Goal: Task Accomplishment & Management: Complete application form

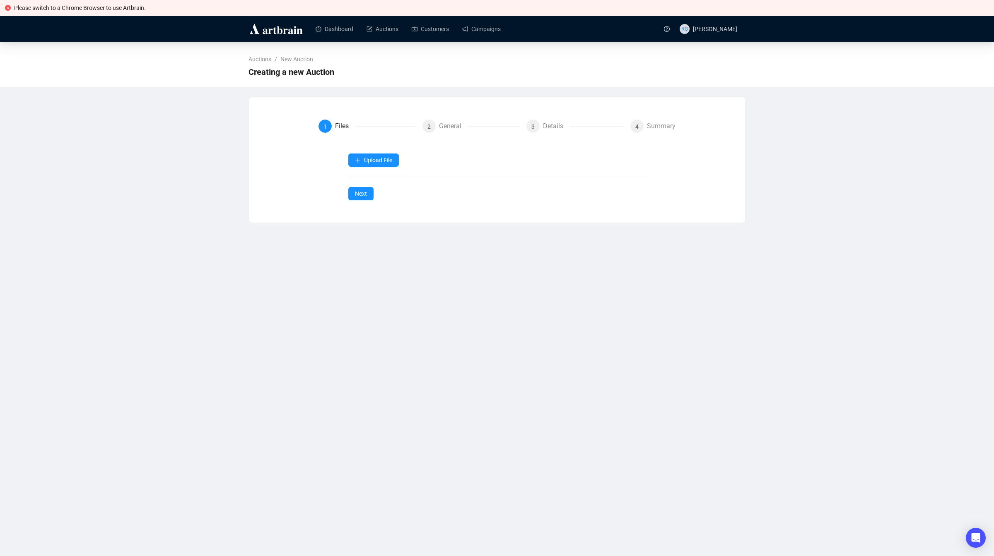
click at [376, 156] on button "Upload File" at bounding box center [373, 160] width 51 height 13
click at [380, 181] on span "Auction Items" at bounding box center [374, 180] width 38 height 9
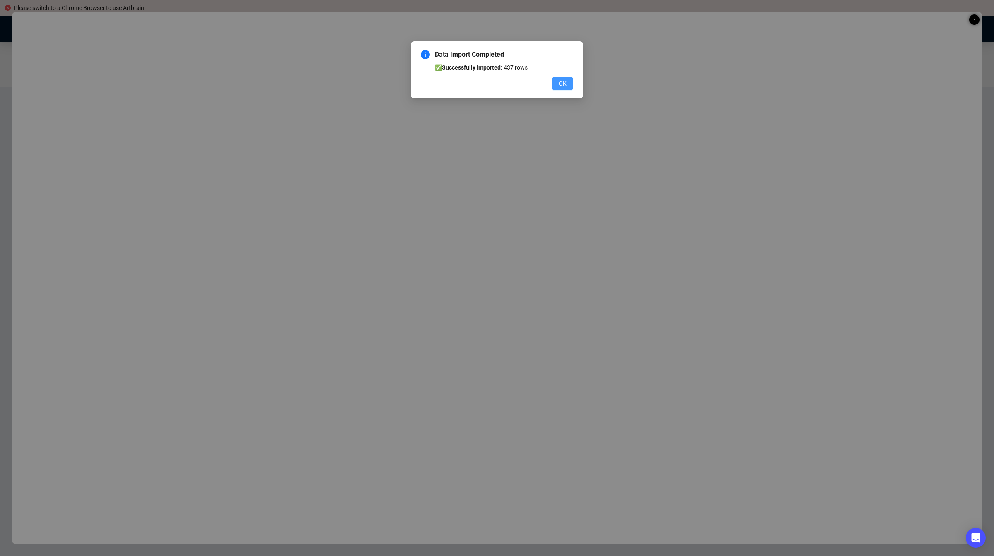
click at [565, 80] on span "OK" at bounding box center [562, 83] width 8 height 9
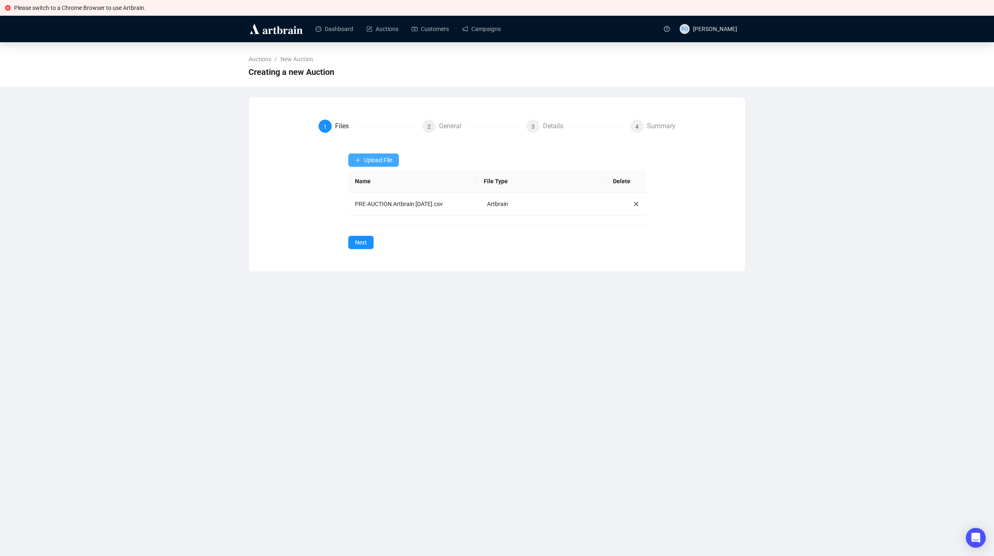
click at [380, 161] on span "Upload File" at bounding box center [378, 160] width 28 height 7
click at [371, 217] on span "Images" at bounding box center [378, 219] width 29 height 9
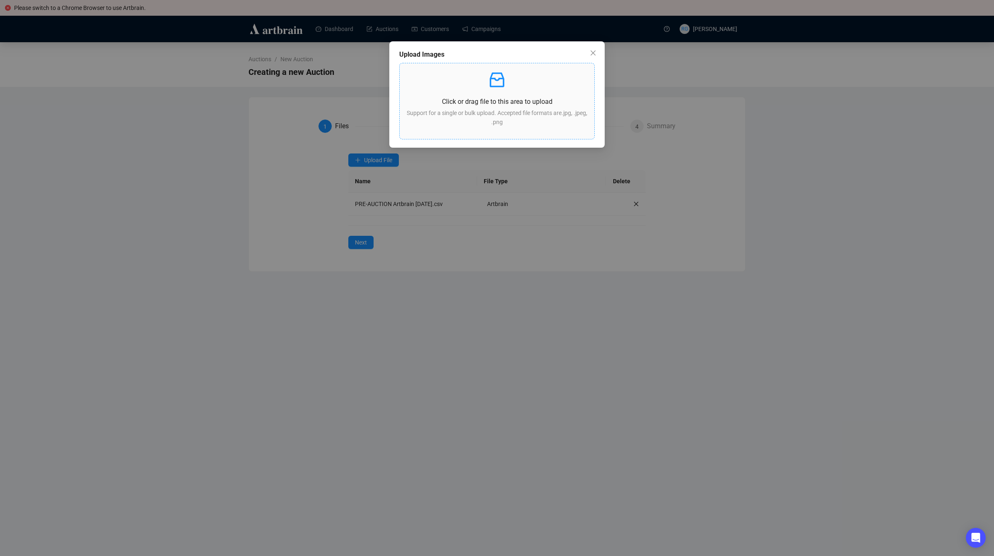
click at [465, 113] on p "Support for a single or bulk upload. Accepted file formats are .jpg, .jpeg, .png" at bounding box center [496, 117] width 181 height 18
click at [594, 54] on icon "close" at bounding box center [593, 53] width 7 height 7
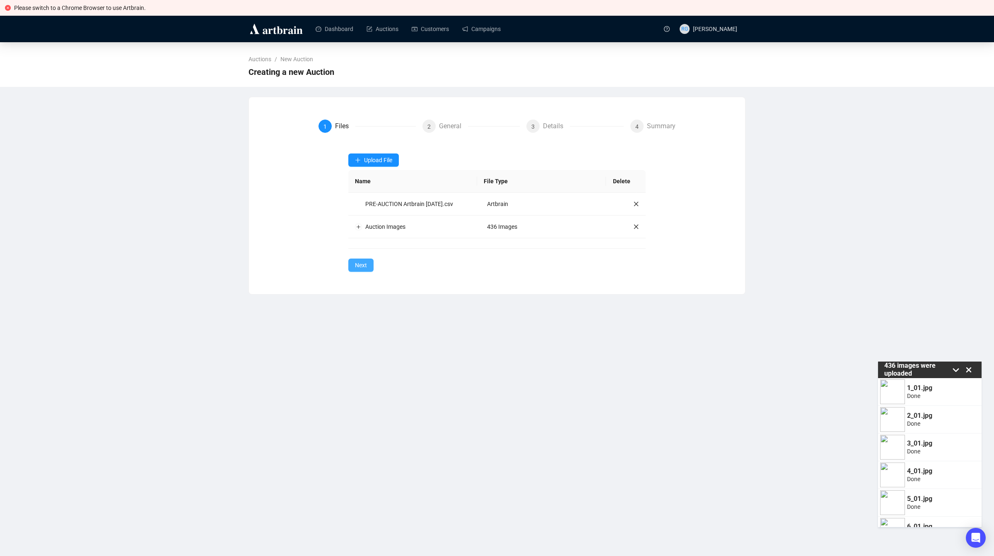
click at [365, 270] on span "Next" at bounding box center [361, 265] width 12 height 9
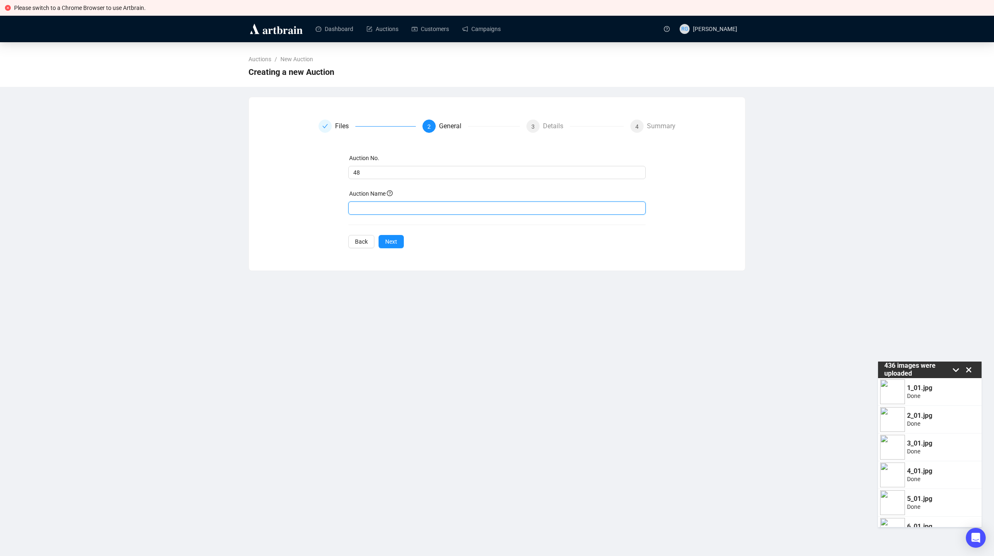
click at [364, 205] on input "text" at bounding box center [497, 208] width 298 height 13
type input "Rare Autographs, Manuscripts & Books"
click at [392, 244] on span "Next" at bounding box center [391, 241] width 12 height 9
click at [373, 172] on input "48" at bounding box center [493, 172] width 280 height 9
drag, startPoint x: 366, startPoint y: 172, endPoint x: 351, endPoint y: 172, distance: 15.3
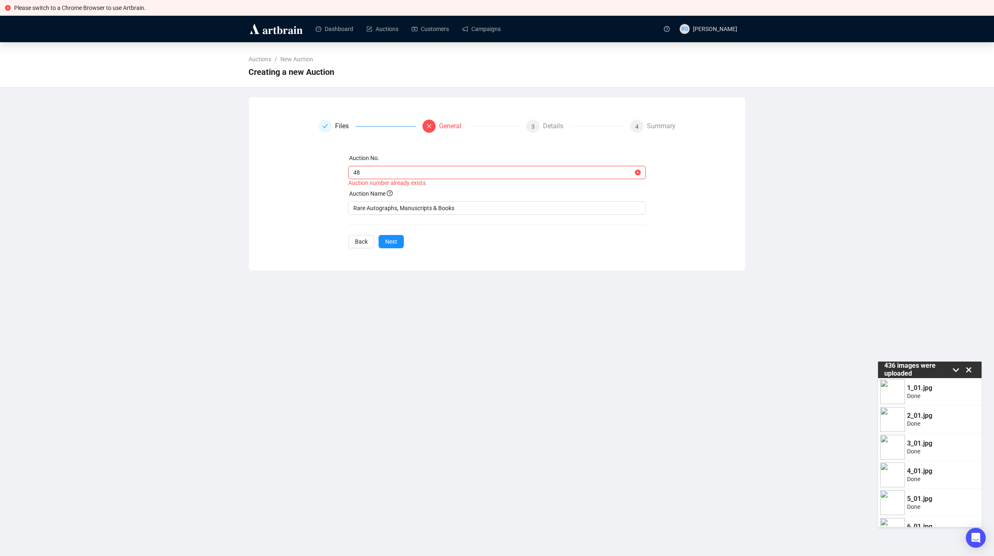
click at [353, 172] on input "48" at bounding box center [493, 172] width 280 height 9
type input "86"
click at [390, 243] on div "Files 2 General 3 Details 4 Summary Auction No. 86 Auction Name Rare Autographs…" at bounding box center [497, 180] width 496 height 140
click at [390, 234] on span "Next" at bounding box center [391, 233] width 12 height 9
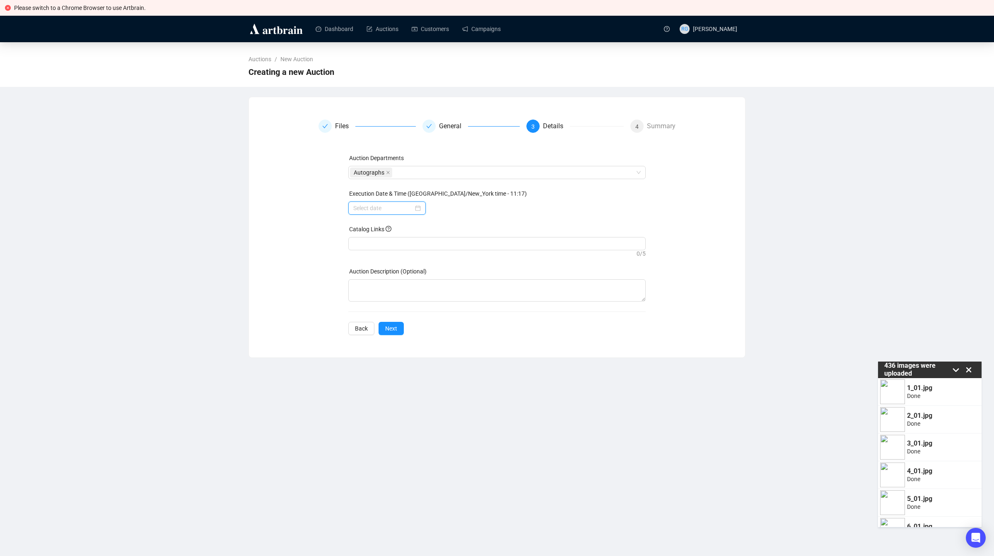
click at [381, 209] on input at bounding box center [383, 208] width 60 height 9
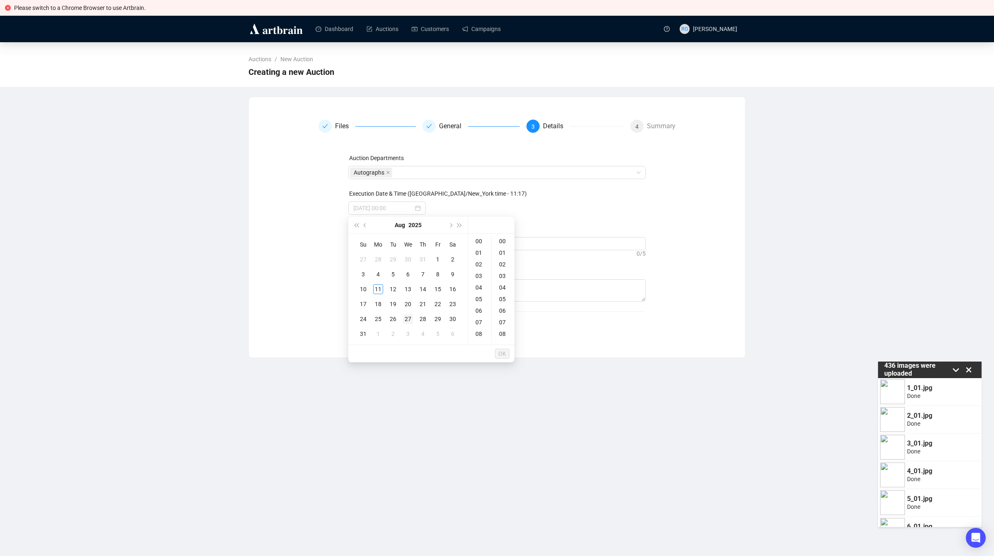
click at [407, 315] on div "27" at bounding box center [408, 319] width 10 height 10
click at [481, 279] on div "10" at bounding box center [479, 281] width 20 height 12
click at [499, 238] on div "00" at bounding box center [503, 242] width 20 height 12
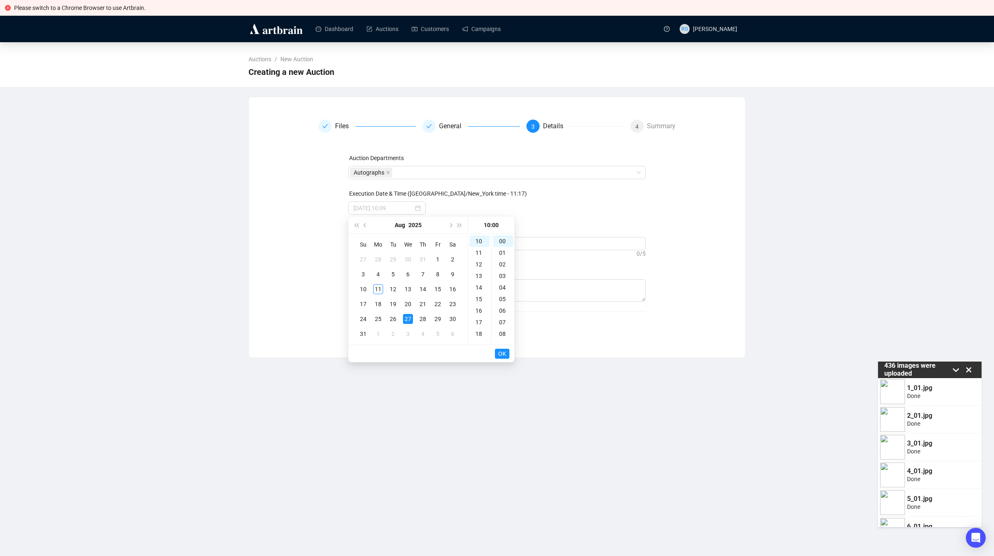
type input "[DATE] 10:00"
click at [502, 351] on span "OK" at bounding box center [502, 354] width 8 height 16
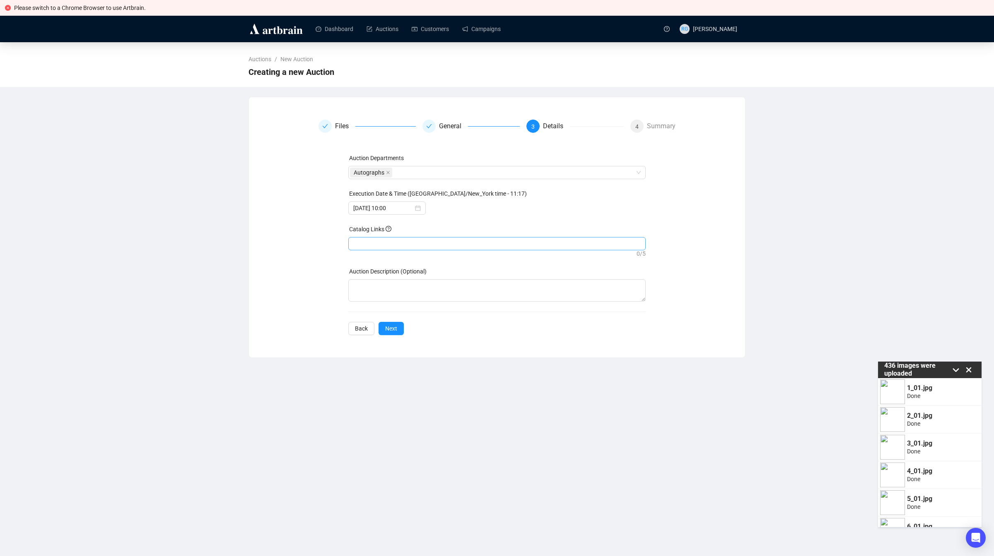
click at [375, 242] on div at bounding box center [497, 244] width 294 height 12
paste input "[URL][DOMAIN_NAME]"
type input "[URL][DOMAIN_NAME]"
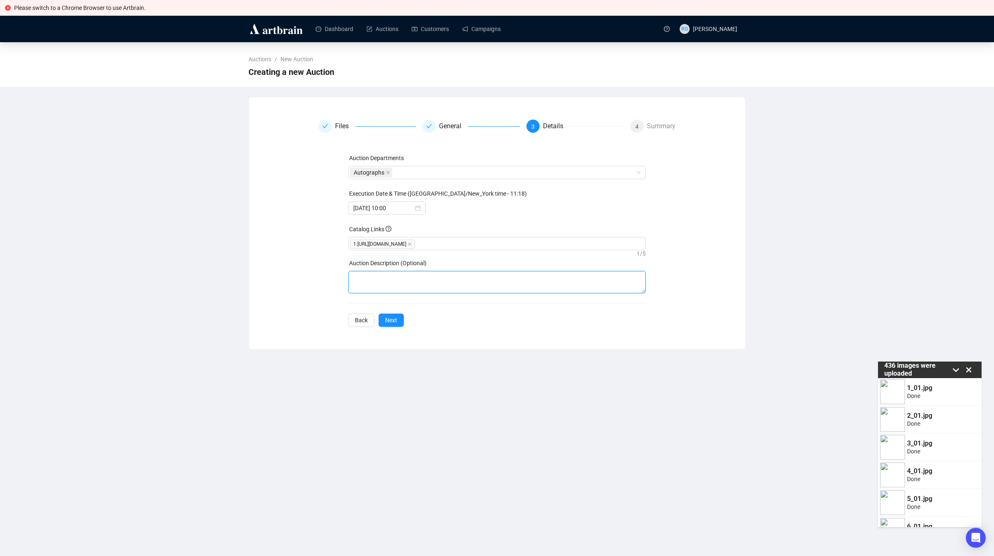
click at [370, 276] on textarea at bounding box center [497, 282] width 298 height 22
paste textarea "University Archives will hold its last auction of the summer on [DATE]. Rare Au…"
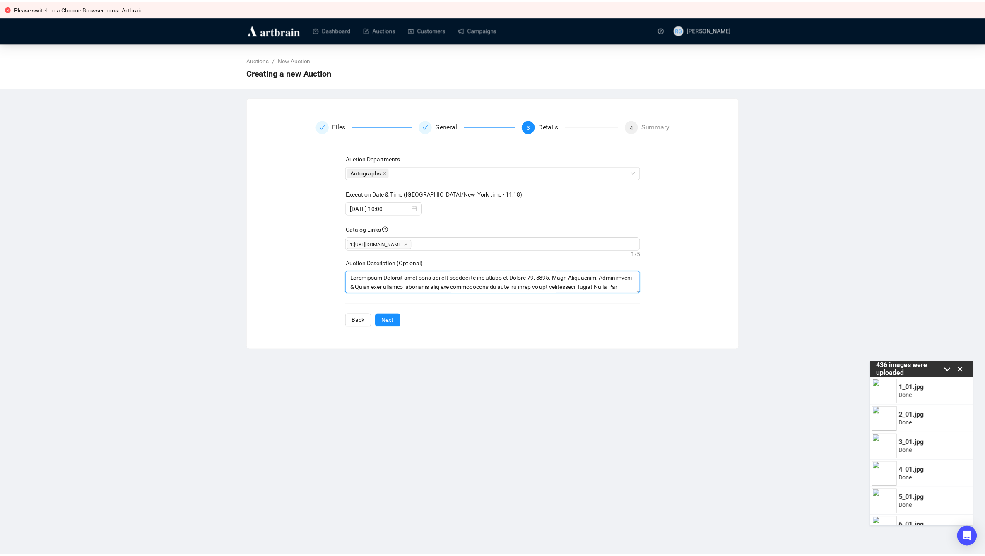
scroll to position [700, 0]
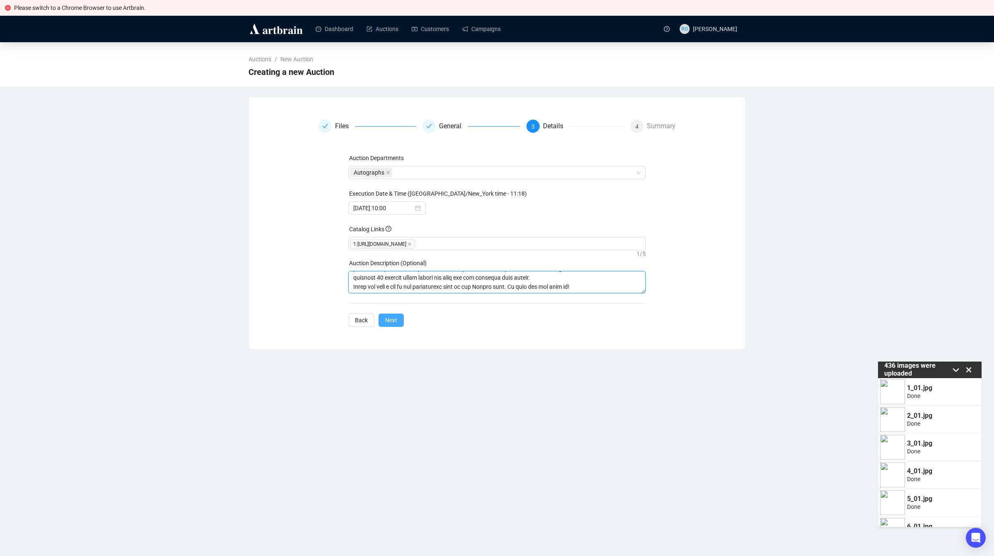
type textarea "University Archives will hold its last auction of the summer on [DATE]. Rare Au…"
click at [387, 324] on span "Next" at bounding box center [391, 320] width 12 height 9
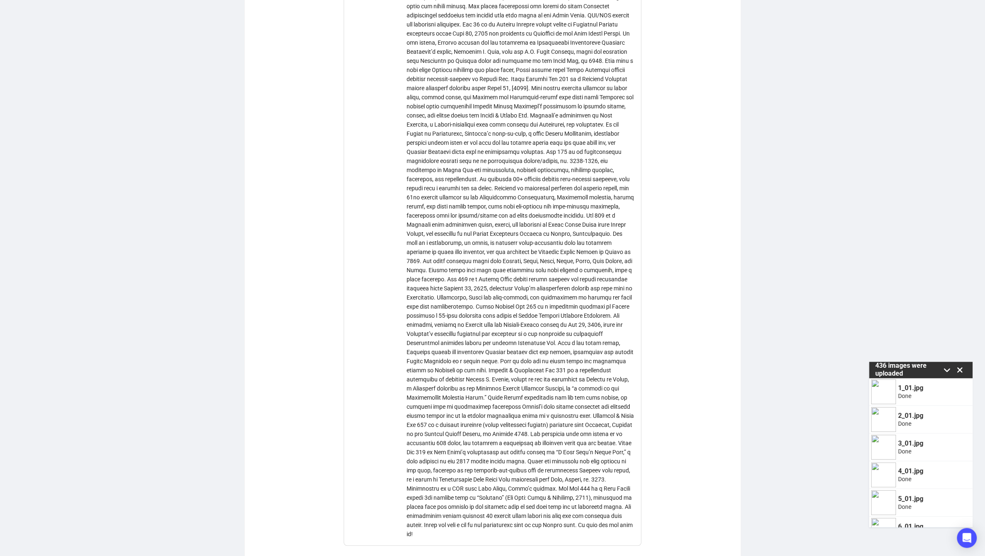
scroll to position [655, 0]
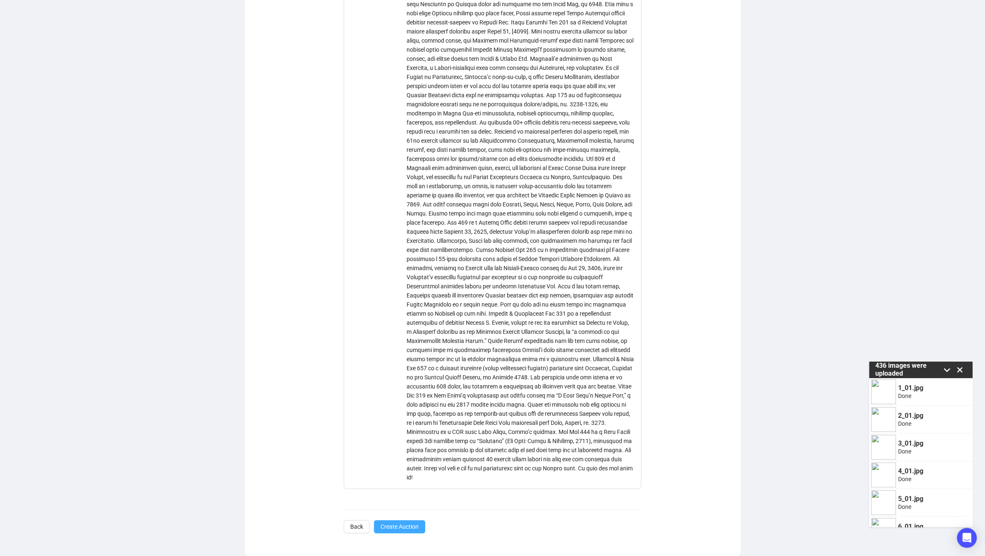
click at [392, 526] on span "Create Auction" at bounding box center [399, 526] width 38 height 9
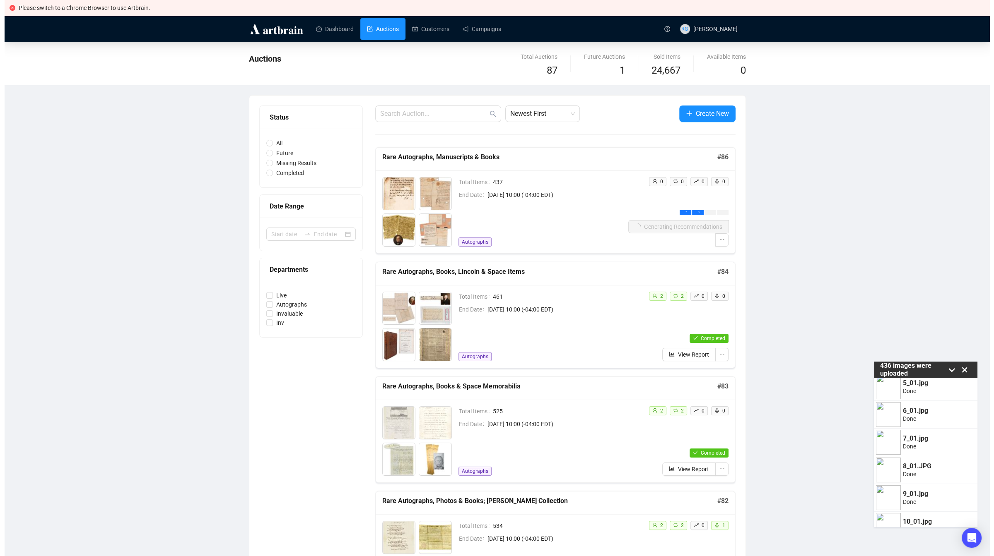
scroll to position [116, 0]
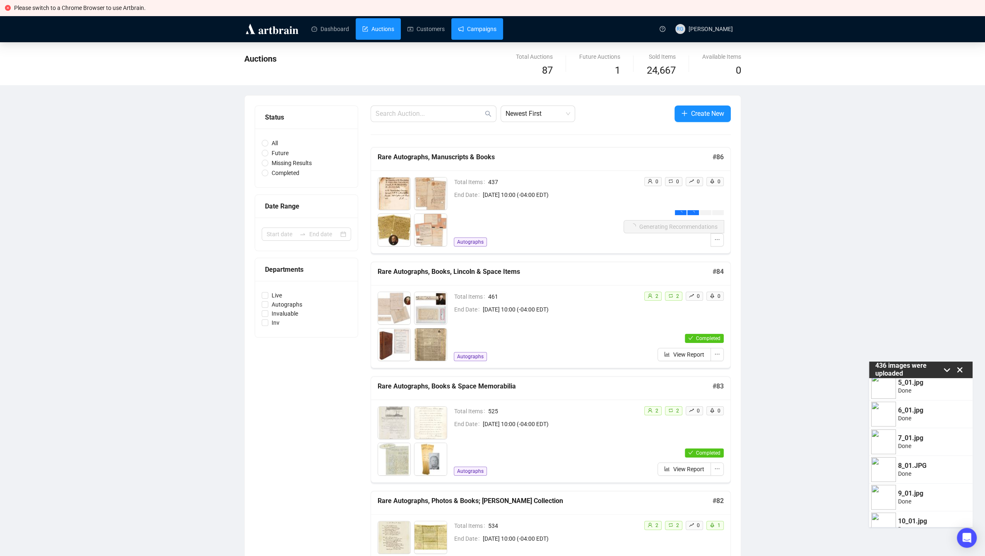
click at [474, 29] on link "Campaigns" at bounding box center [477, 29] width 39 height 22
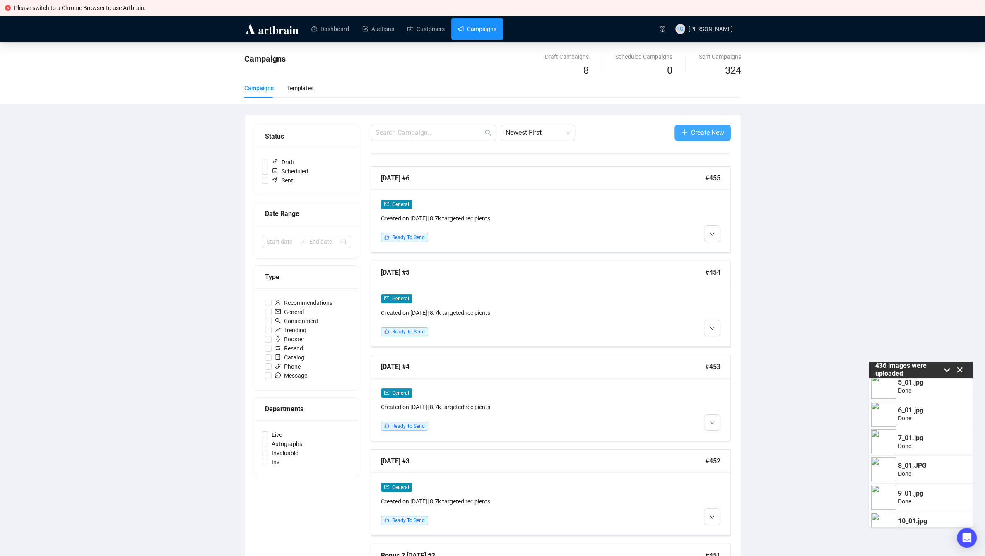
click at [688, 135] on button "Create New" at bounding box center [702, 133] width 56 height 17
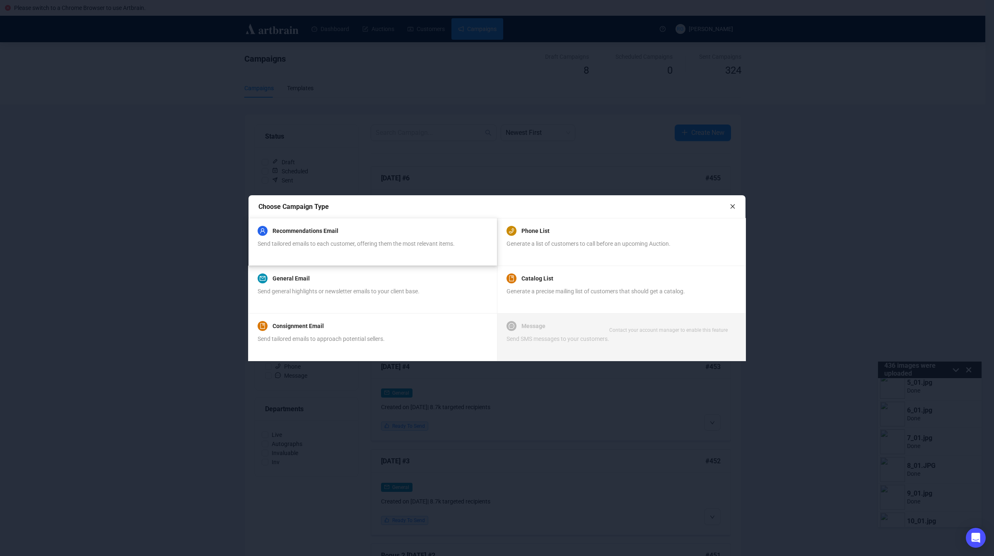
click at [283, 238] on div "Recommendations Email Send tailored emails to each customer, offering them the …" at bounding box center [356, 241] width 197 height 31
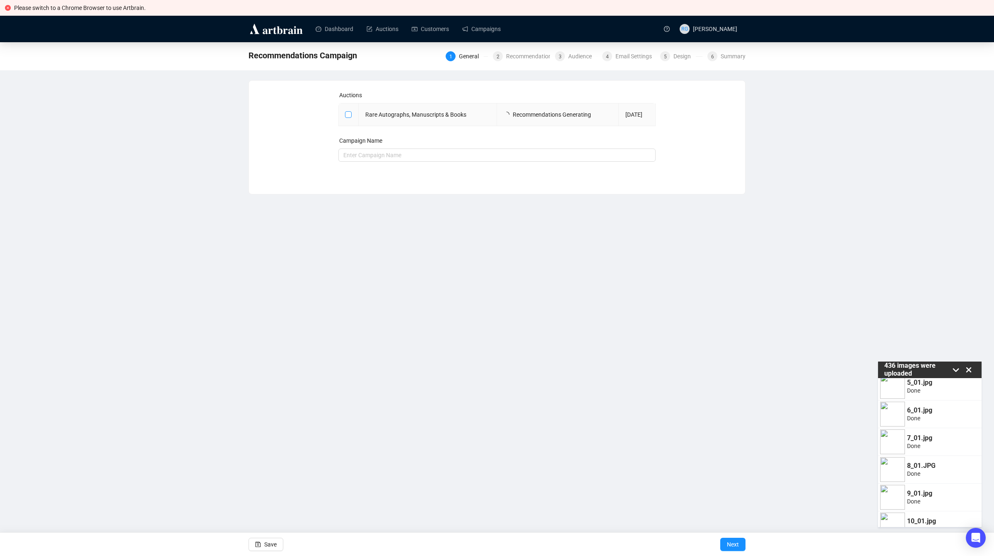
click at [349, 116] on input "checkbox" at bounding box center [348, 114] width 6 height 6
checkbox input "true"
type input "Rare Autographs, Manuscripts & Books Campaign"
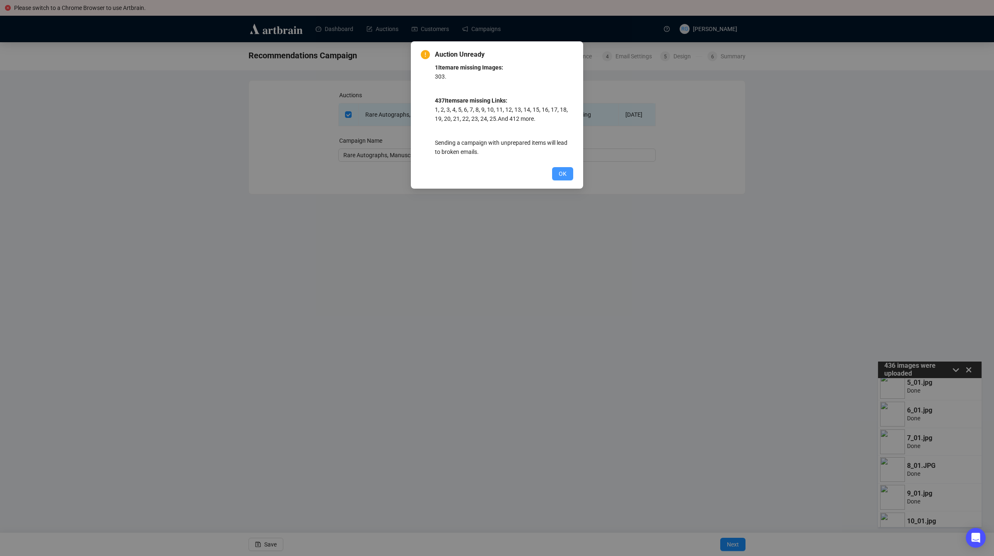
click at [568, 175] on button "OK" at bounding box center [562, 173] width 21 height 13
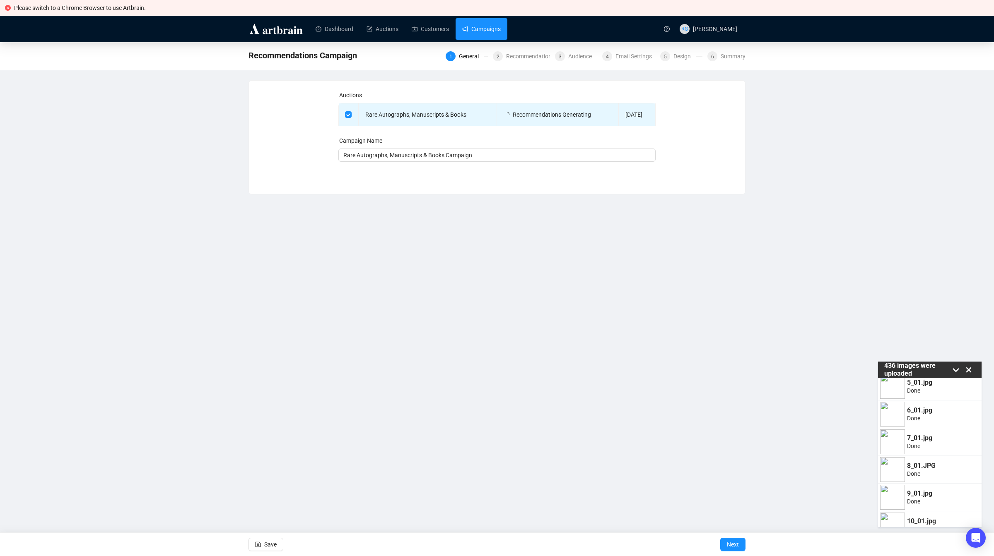
click at [474, 32] on link "Campaigns" at bounding box center [481, 29] width 39 height 22
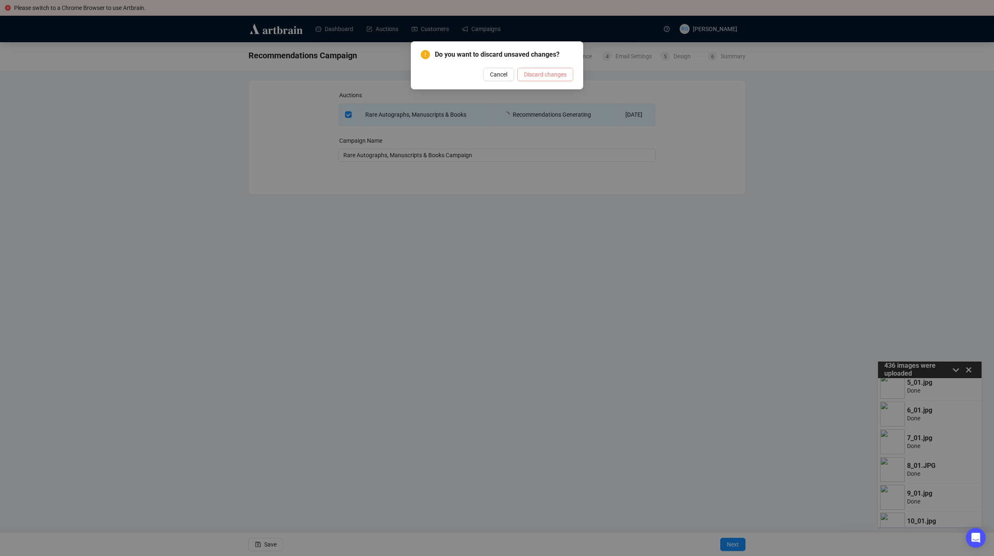
click at [526, 74] on span "Discard changes" at bounding box center [545, 74] width 43 height 9
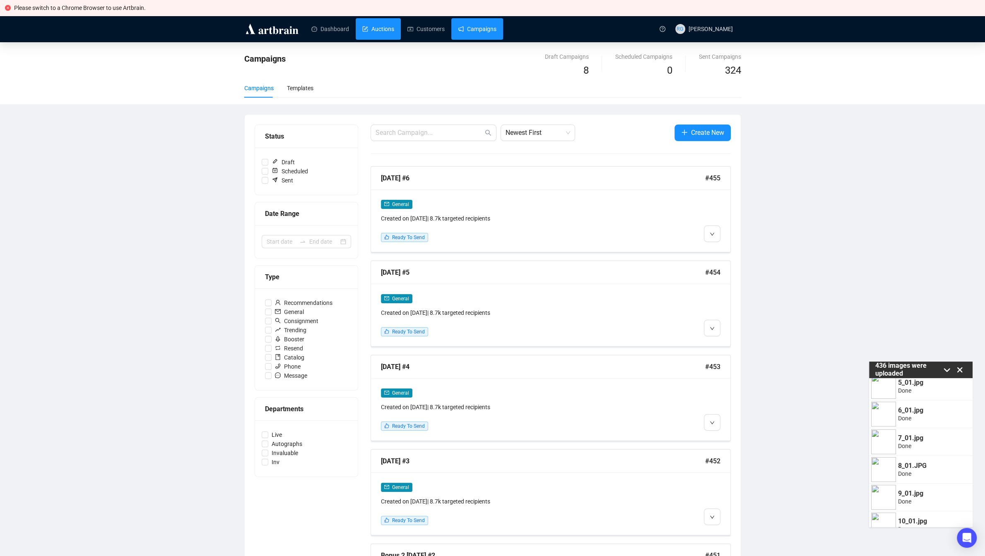
click at [381, 23] on link "Auctions" at bounding box center [378, 29] width 32 height 22
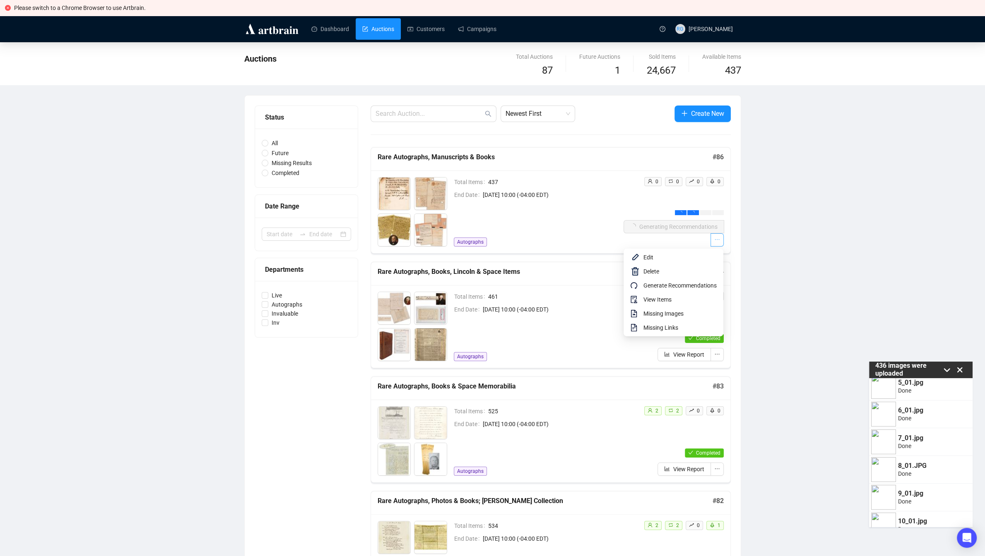
click at [718, 241] on icon "ellipsis" at bounding box center [717, 240] width 5 height 1
click at [659, 314] on span "Missing Images" at bounding box center [679, 313] width 73 height 9
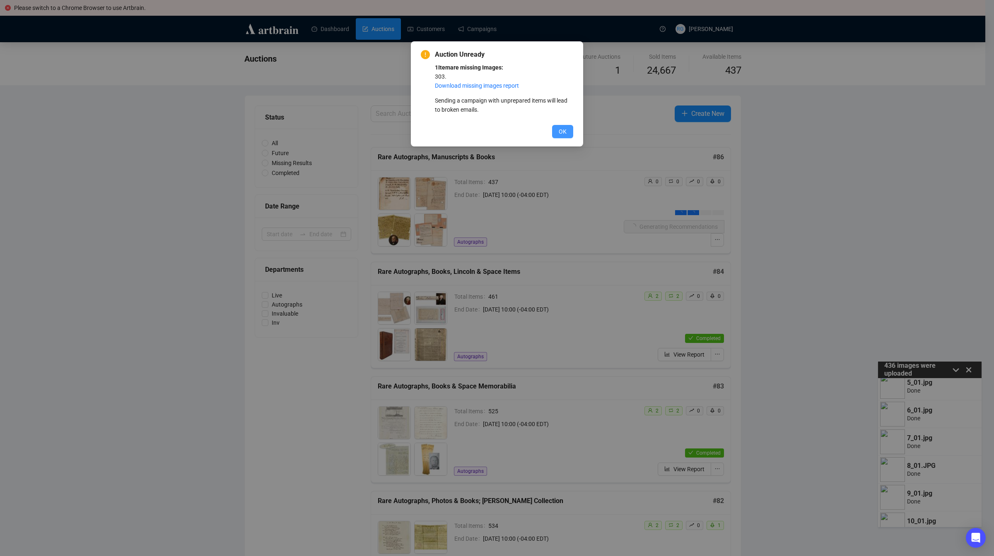
click at [558, 132] on button "OK" at bounding box center [562, 131] width 21 height 13
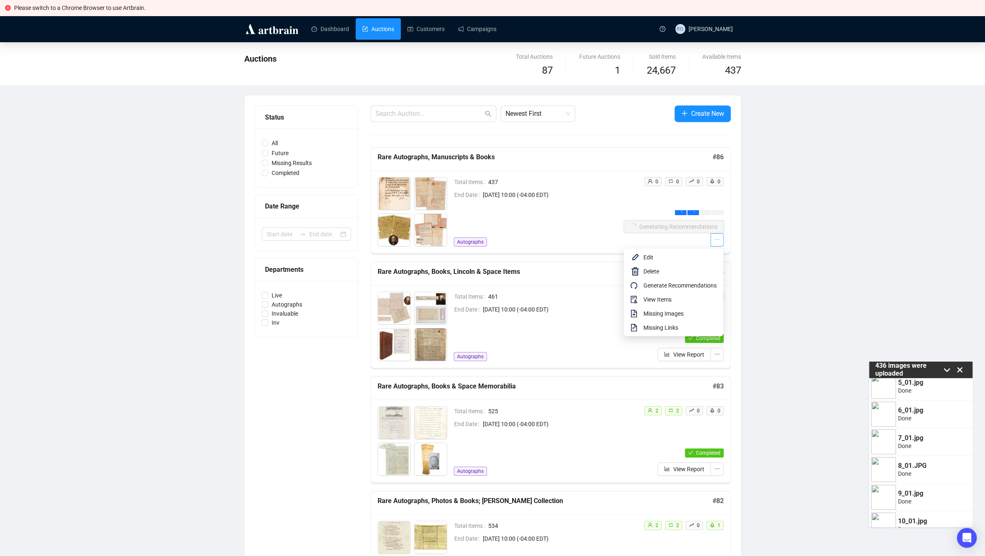
click at [721, 243] on button "button" at bounding box center [716, 239] width 13 height 13
click at [688, 255] on span "Edit" at bounding box center [679, 257] width 73 height 9
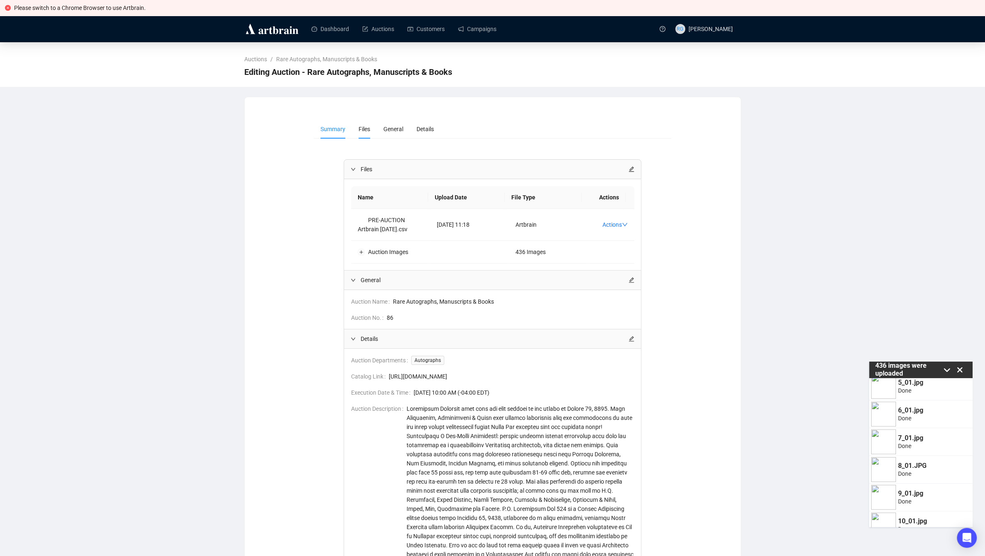
click at [362, 129] on span "Files" at bounding box center [365, 129] width 12 height 7
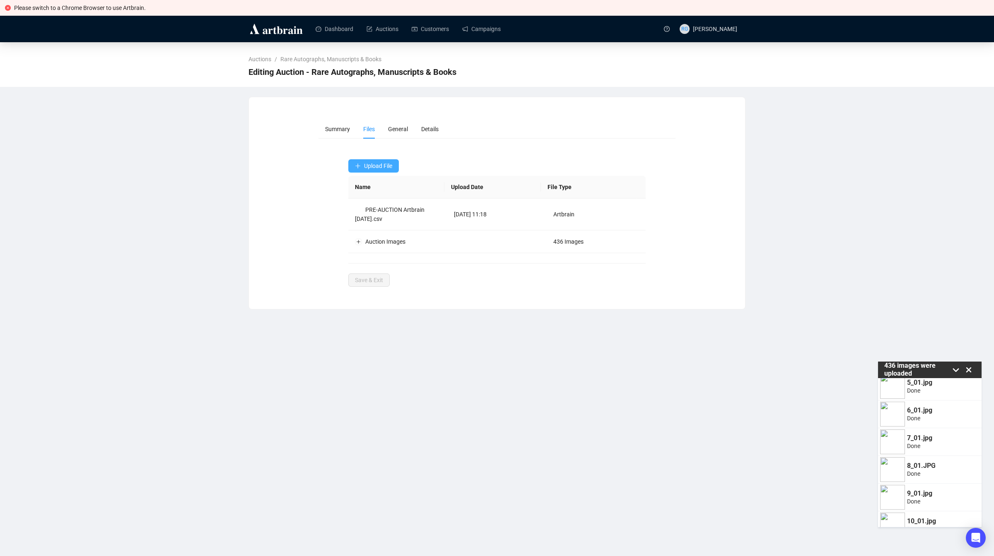
click at [366, 166] on span "Upload File" at bounding box center [378, 166] width 28 height 7
click at [381, 227] on span "Images" at bounding box center [378, 225] width 29 height 9
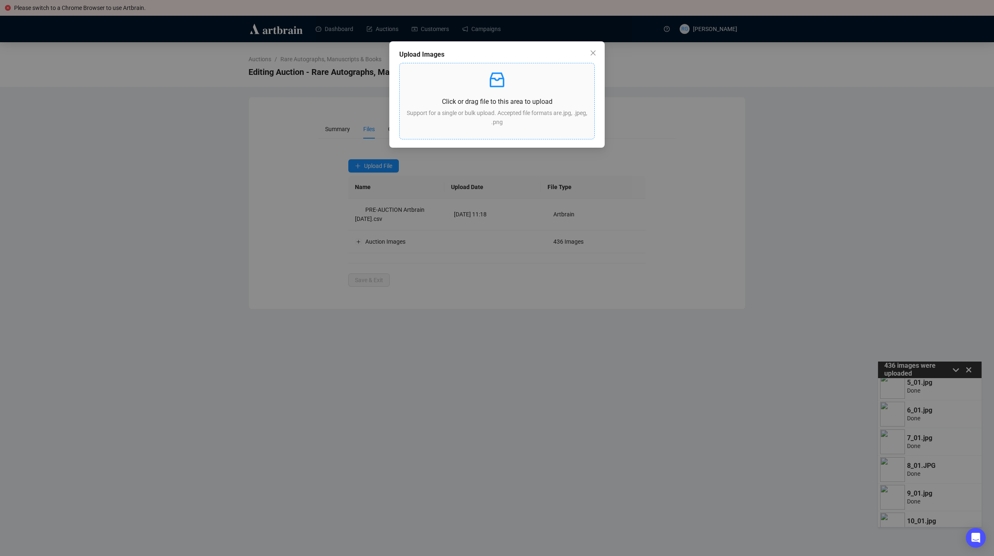
click at [486, 114] on p "Support for a single or bulk upload. Accepted file formats are .jpg, .jpeg, .png" at bounding box center [496, 117] width 181 height 18
click at [593, 54] on icon "close" at bounding box center [593, 53] width 7 height 7
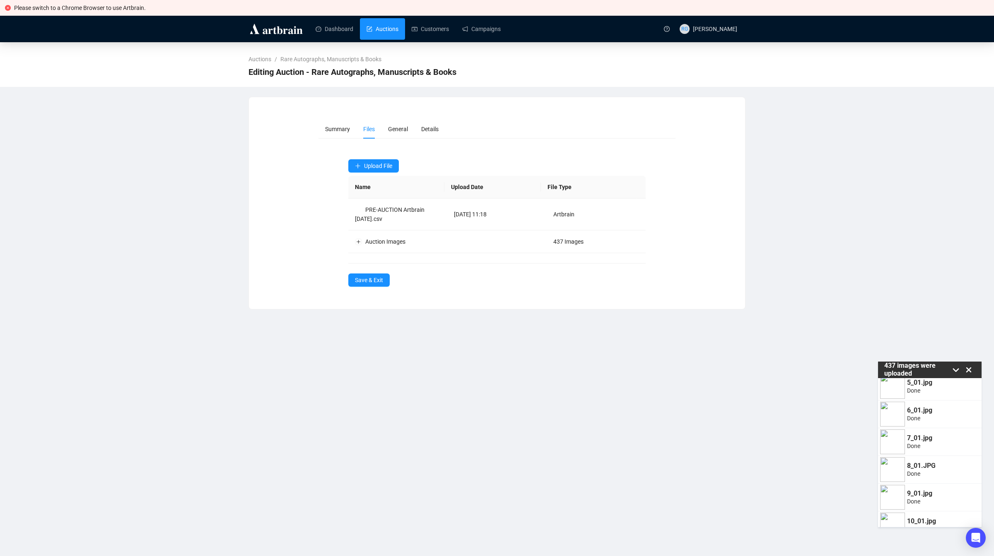
click at [381, 26] on link "Auctions" at bounding box center [382, 29] width 32 height 22
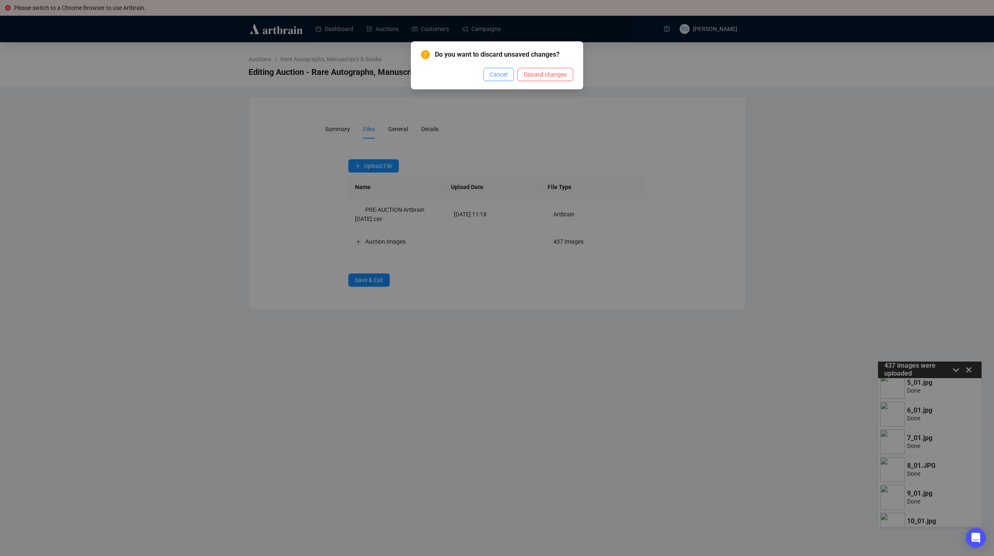
click at [507, 75] on span "Cancel" at bounding box center [498, 74] width 17 height 9
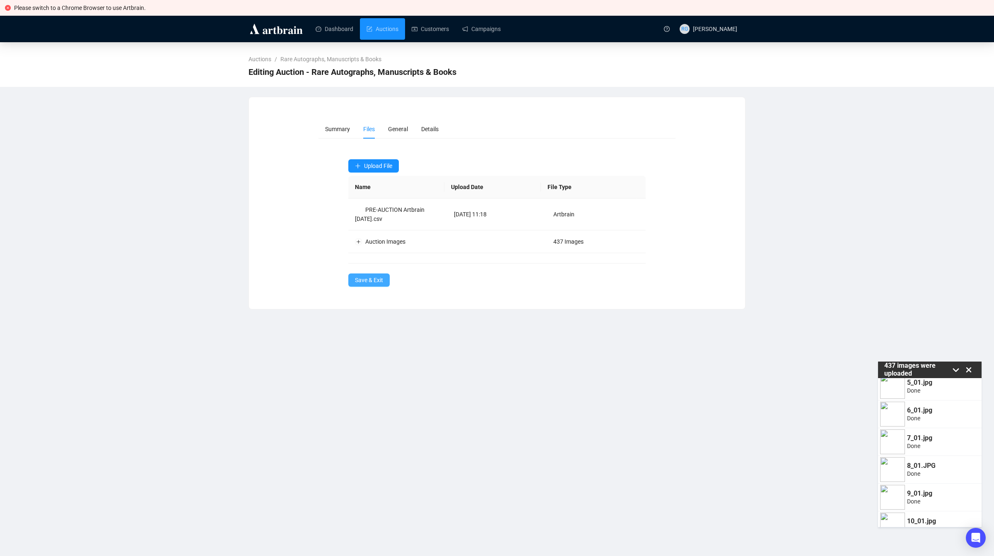
click at [368, 283] on span "Save & Exit" at bounding box center [369, 280] width 28 height 9
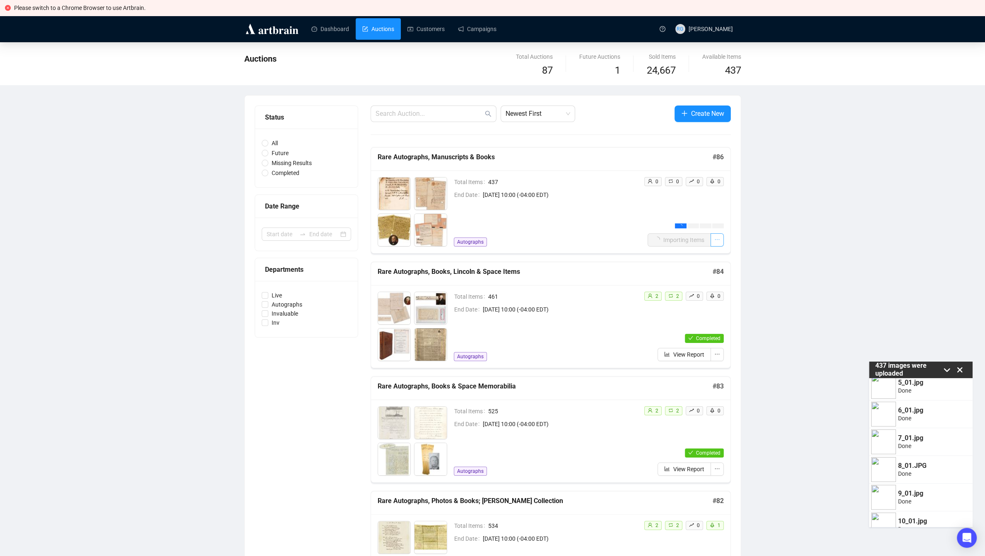
click at [716, 241] on icon "ellipsis" at bounding box center [717, 240] width 6 height 6
click at [707, 253] on li "Edit" at bounding box center [673, 257] width 96 height 14
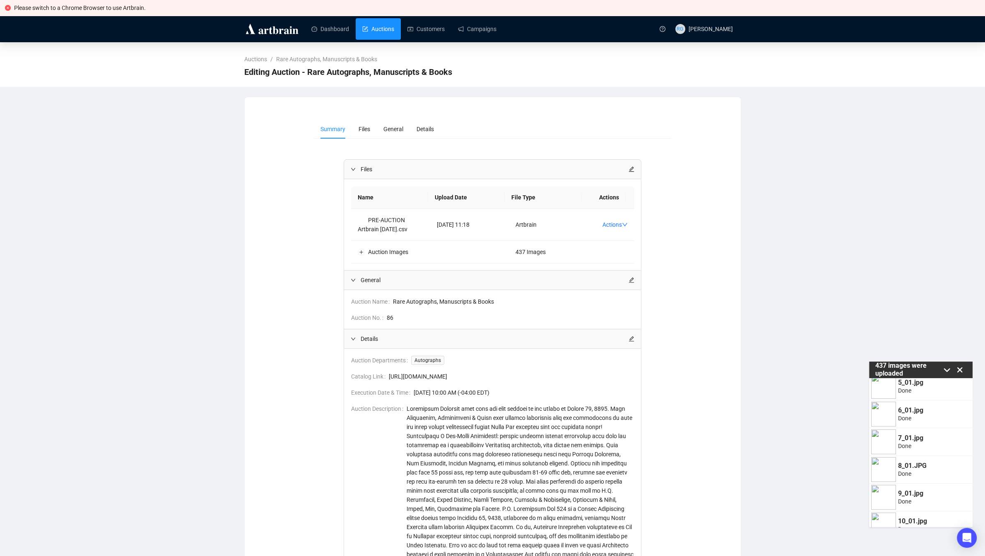
click at [380, 29] on link "Auctions" at bounding box center [378, 29] width 32 height 22
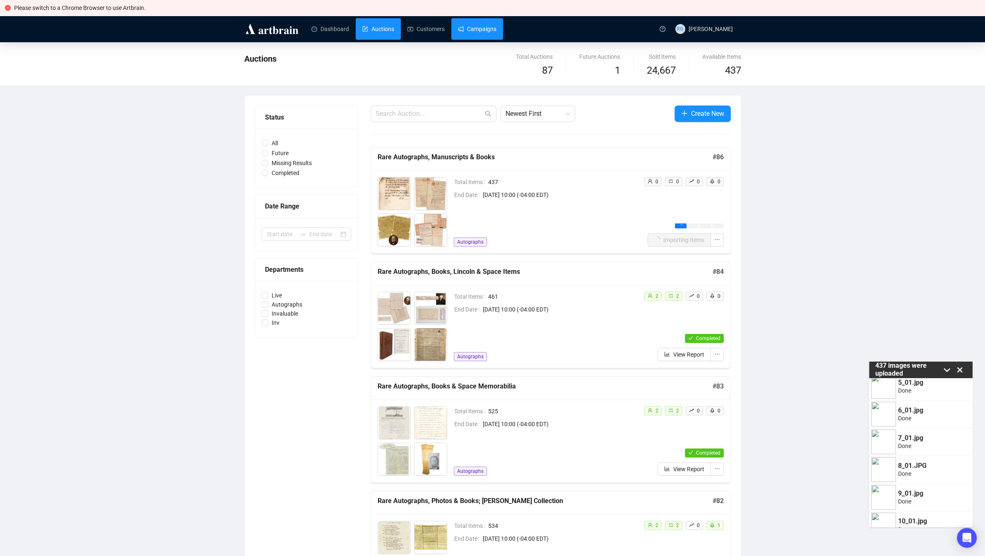
click at [472, 29] on link "Campaigns" at bounding box center [477, 29] width 39 height 22
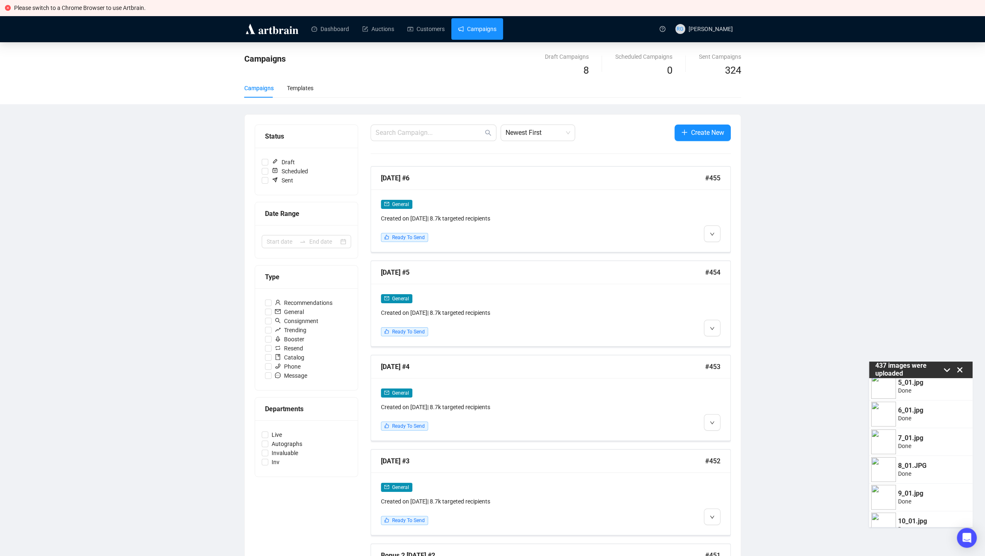
click at [961, 370] on icon at bounding box center [959, 370] width 12 height 12
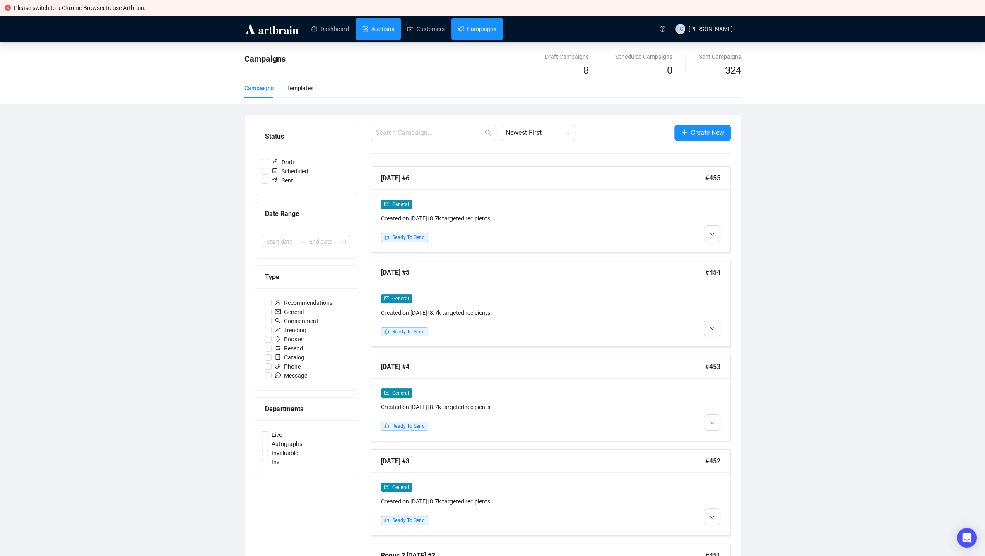
click at [380, 31] on link "Auctions" at bounding box center [378, 29] width 32 height 22
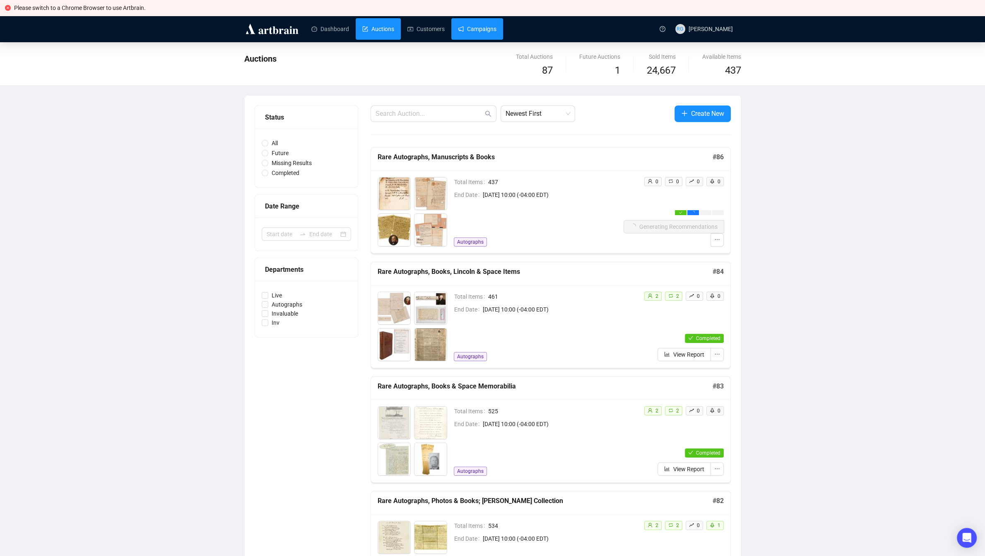
click at [480, 29] on link "Campaigns" at bounding box center [477, 29] width 39 height 22
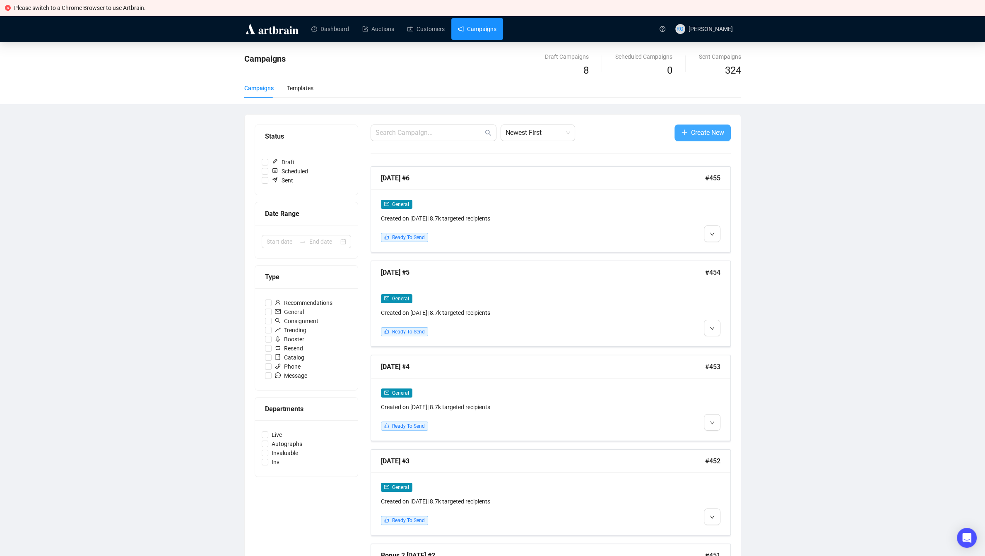
click at [696, 129] on span "Create New" at bounding box center [707, 133] width 33 height 10
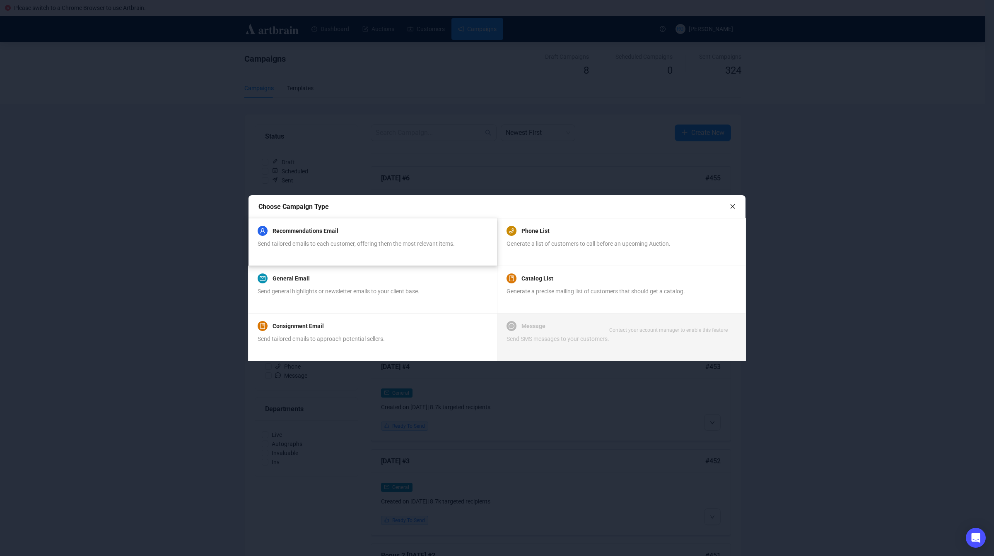
click at [271, 241] on span "Send tailored emails to each customer, offering them the most relevant items." at bounding box center [356, 244] width 197 height 7
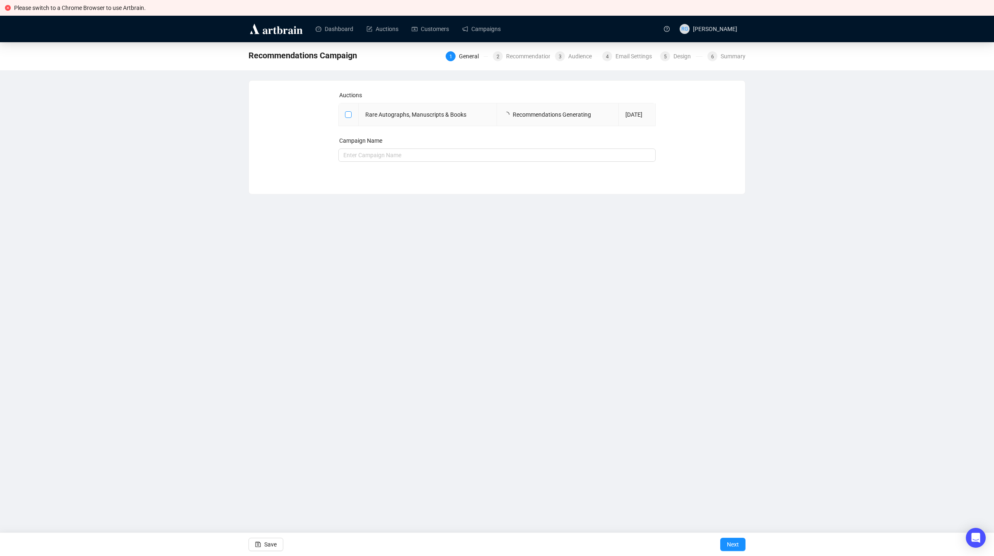
click at [349, 118] on span at bounding box center [348, 114] width 7 height 7
click at [349, 117] on input "checkbox" at bounding box center [348, 114] width 6 height 6
checkbox input "true"
type input "Rare Autographs, Manuscripts & Books Campaign"
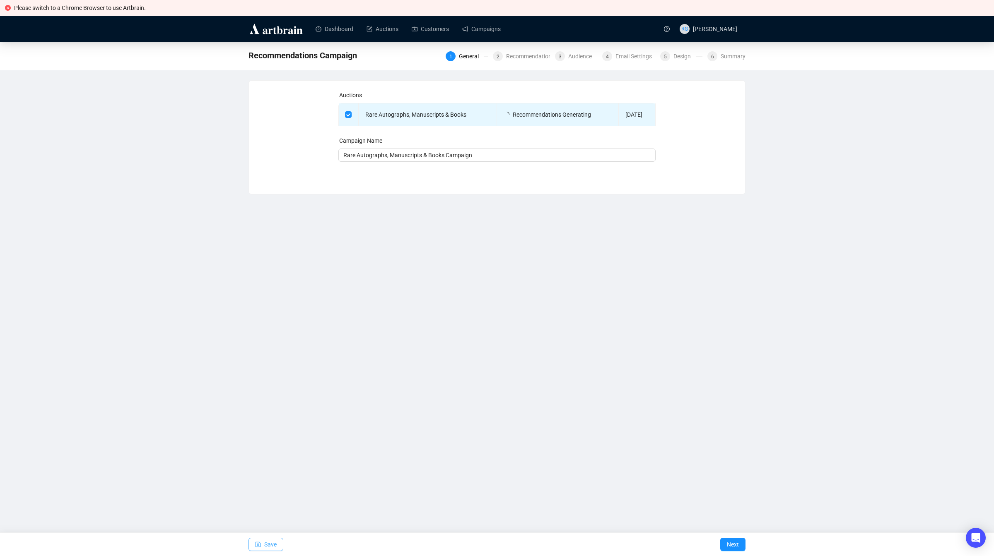
click at [265, 543] on span "Save" at bounding box center [270, 544] width 12 height 23
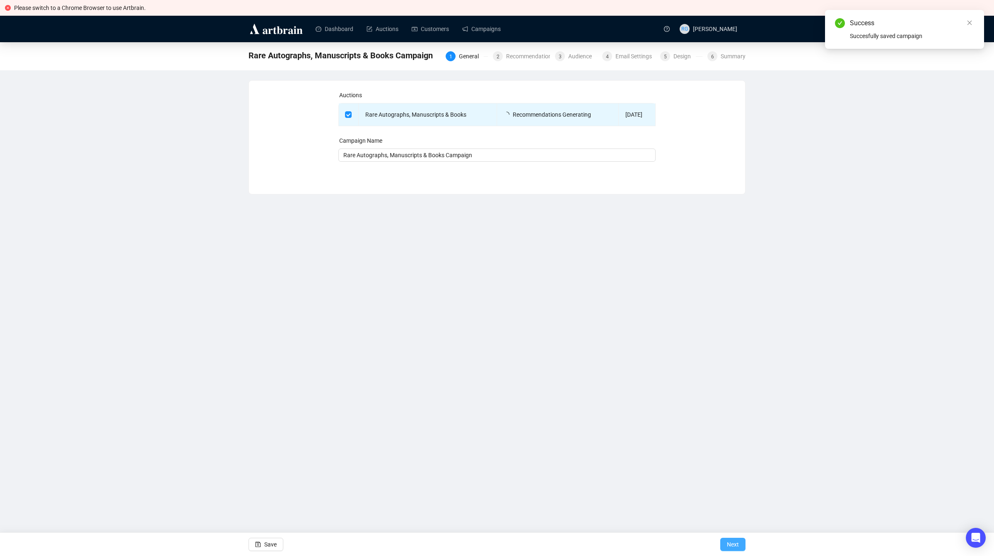
click at [734, 544] on span "Next" at bounding box center [733, 544] width 12 height 23
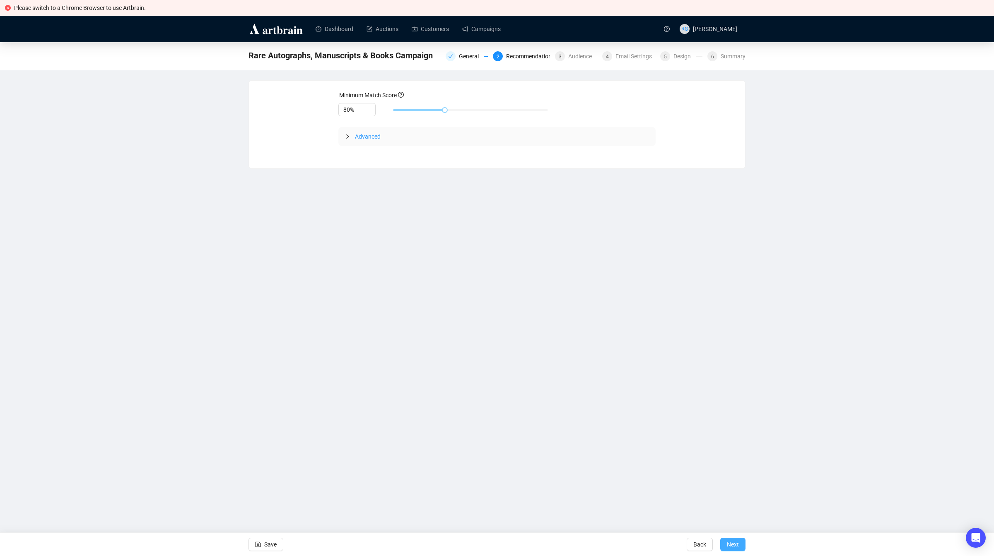
click at [735, 545] on span "Next" at bounding box center [733, 544] width 12 height 23
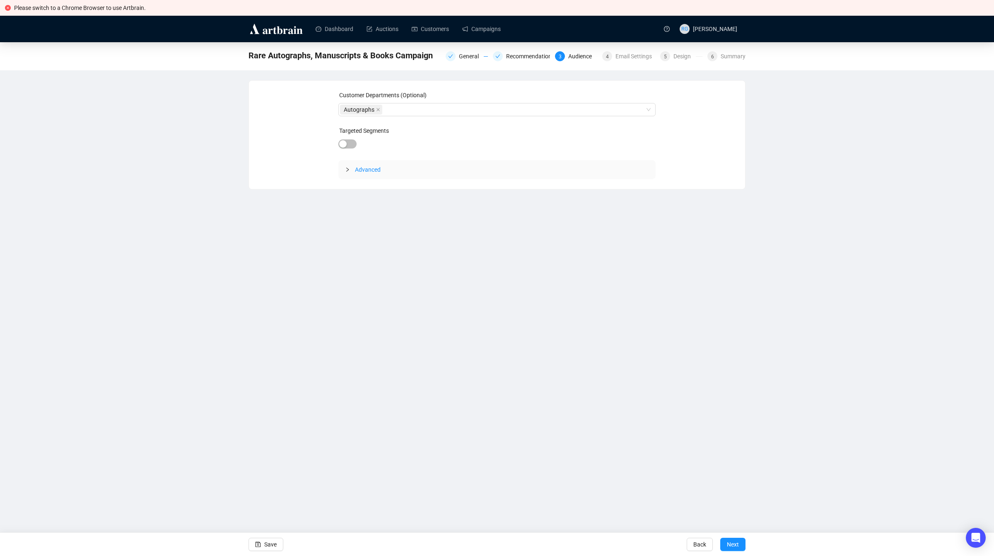
click at [735, 545] on span "Next" at bounding box center [733, 544] width 12 height 23
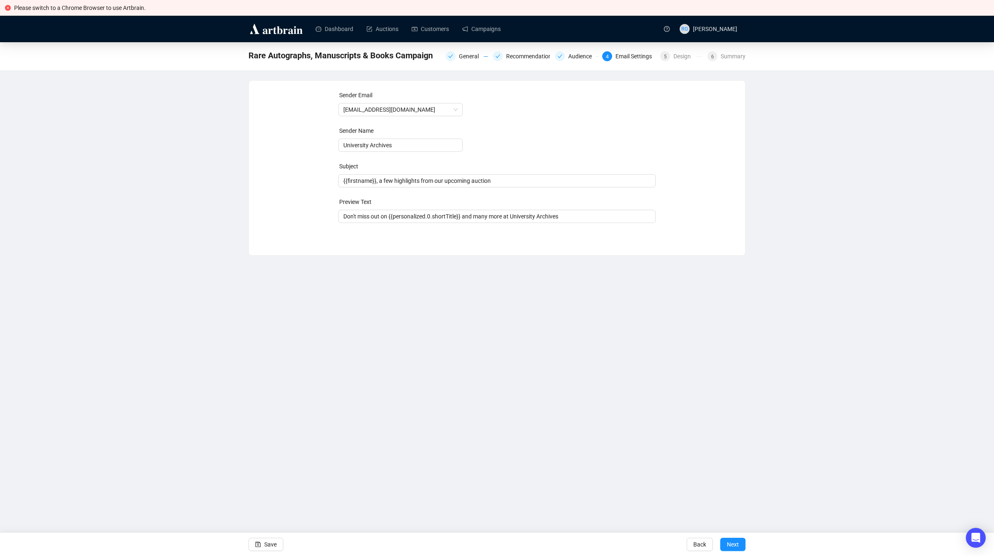
click at [735, 545] on span "Next" at bounding box center [733, 544] width 12 height 23
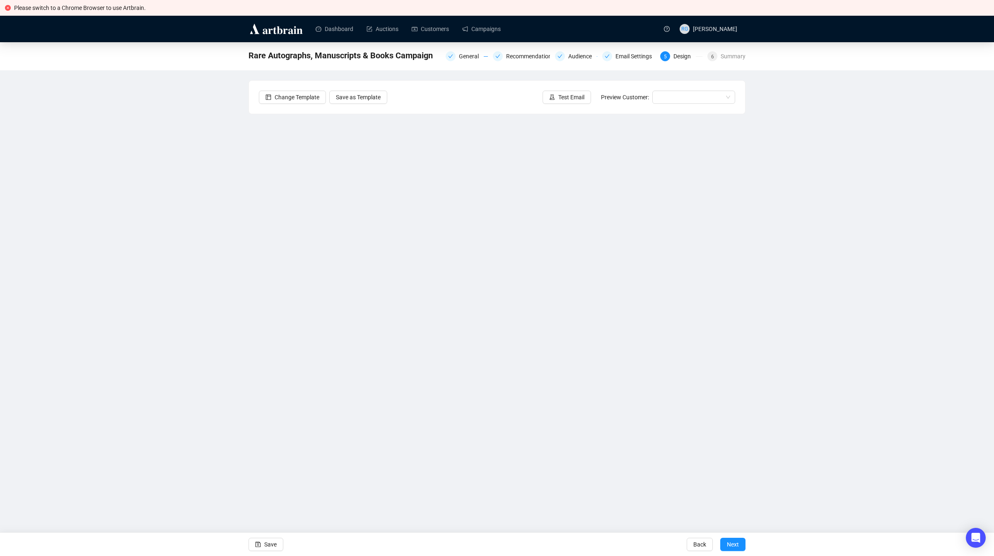
click at [777, 200] on div "Rare Autographs, Manuscripts & Books Campaign General Recommendations Audience …" at bounding box center [497, 250] width 994 height 417
click at [261, 541] on span "button" at bounding box center [258, 544] width 6 height 23
click at [267, 546] on span "Save" at bounding box center [270, 544] width 12 height 23
